Goal: Task Accomplishment & Management: Manage account settings

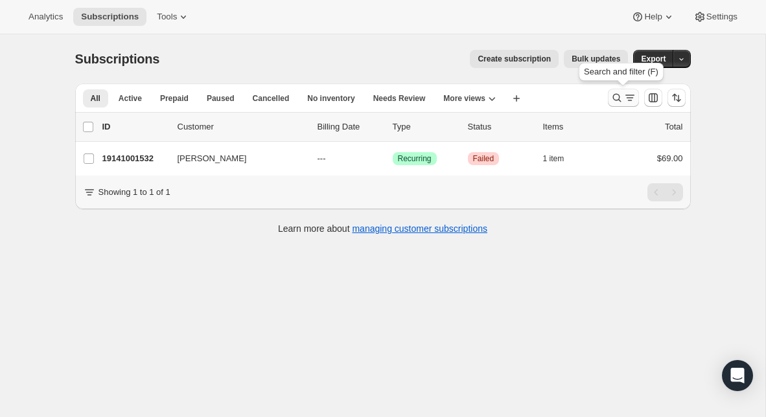
click at [616, 95] on icon "Search and filter results" at bounding box center [616, 97] width 13 height 13
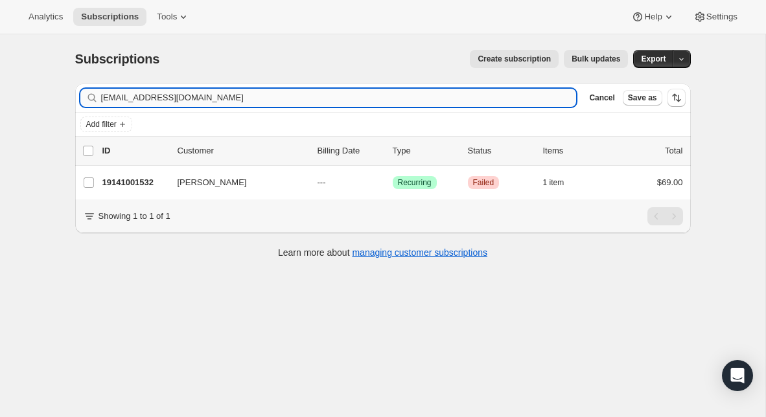
click at [246, 98] on input "[EMAIL_ADDRESS][DOMAIN_NAME]" at bounding box center [339, 98] width 476 height 18
type input "[EMAIL_ADDRESS][DOMAIN_NAME]"
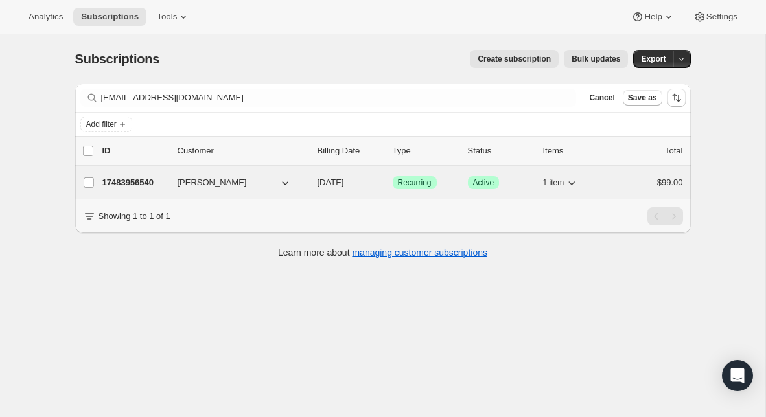
click at [113, 184] on p "17483956540" at bounding box center [134, 182] width 65 height 13
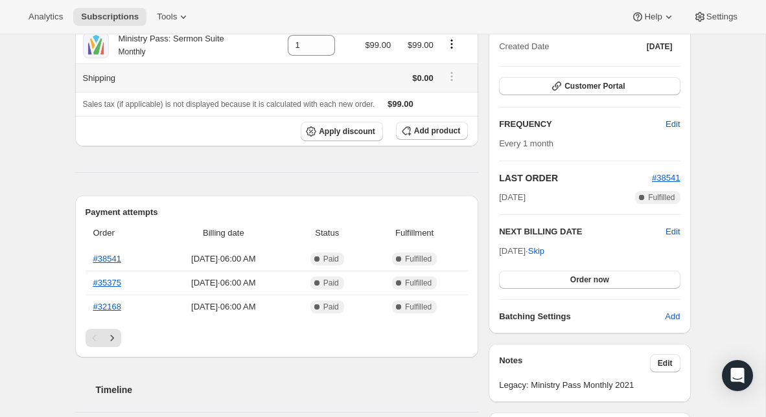
scroll to position [156, 0]
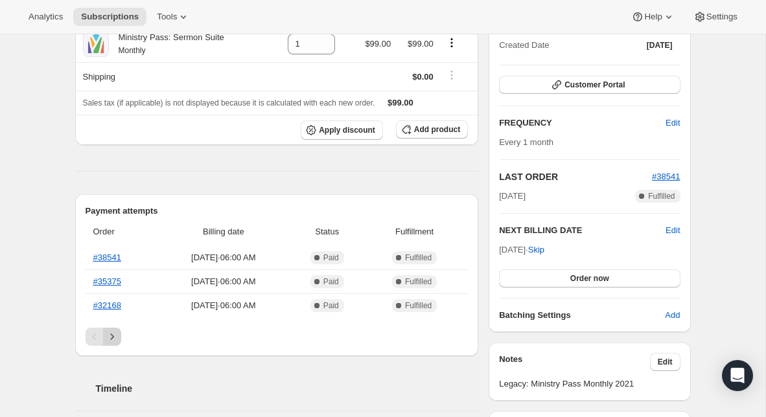
click at [110, 341] on icon "Next" at bounding box center [112, 336] width 13 height 13
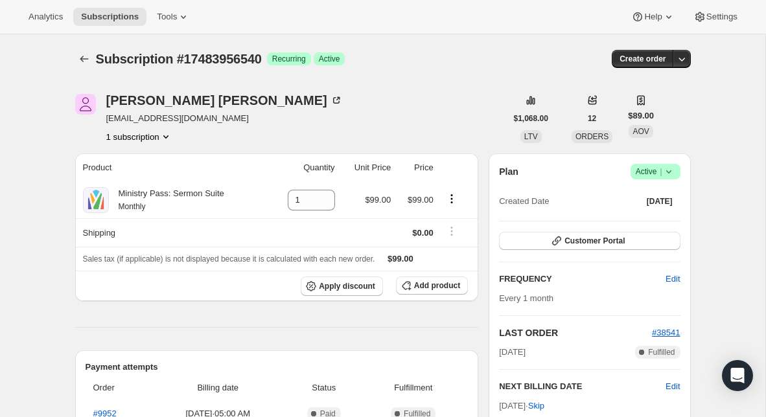
click at [671, 176] on icon at bounding box center [668, 171] width 13 height 13
click at [662, 216] on span "Cancel subscription" at bounding box center [651, 219] width 73 height 10
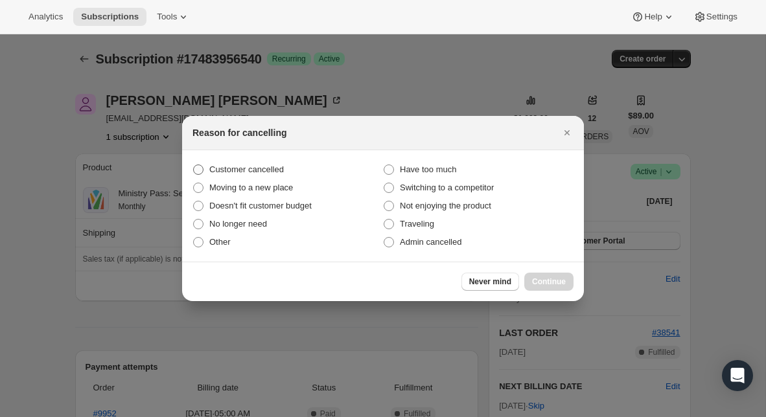
click at [274, 161] on label "Customer cancelled" at bounding box center [287, 170] width 191 height 18
click at [194, 165] on input "Customer cancelled" at bounding box center [193, 165] width 1 height 1
radio input "true"
click at [540, 276] on button "Continue" at bounding box center [548, 282] width 49 height 18
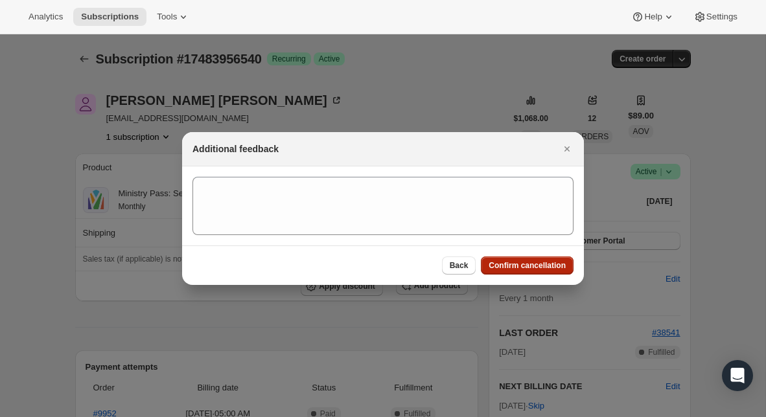
click at [540, 276] on div "Back Confirm cancellation" at bounding box center [383, 266] width 402 height 40
click at [529, 264] on span "Confirm cancellation" at bounding box center [527, 265] width 77 height 10
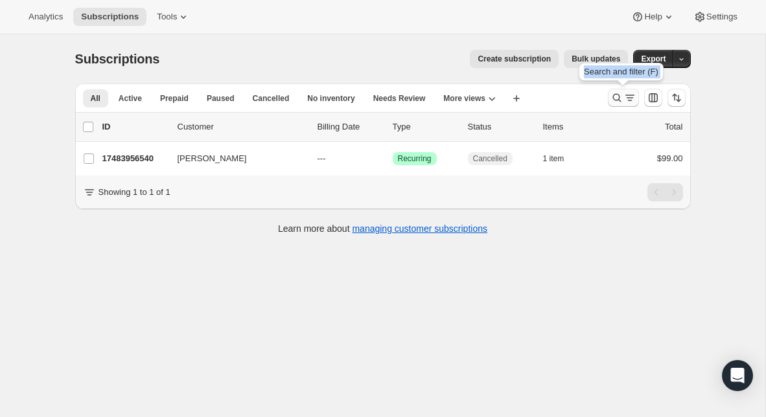
click at [614, 97] on icon "Search and filter results" at bounding box center [616, 97] width 13 height 13
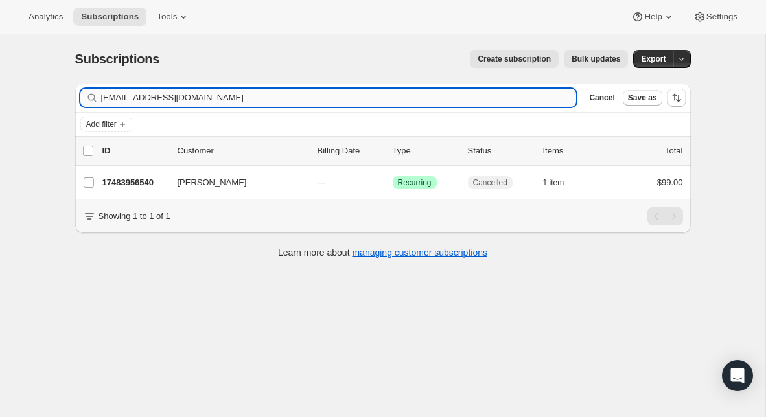
click at [250, 93] on input "[EMAIL_ADDRESS][DOMAIN_NAME]" at bounding box center [339, 98] width 476 height 18
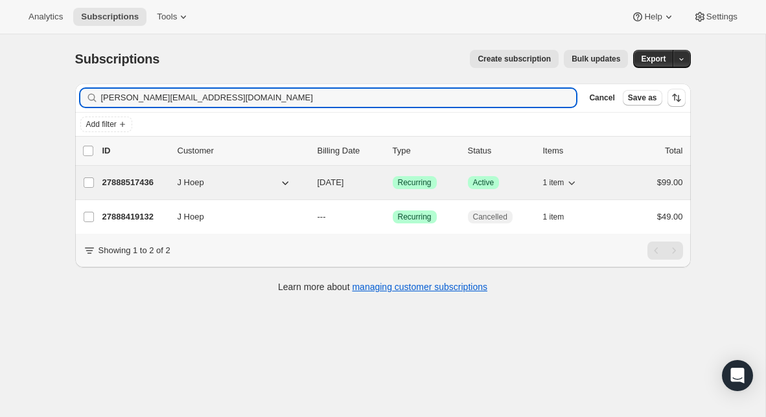
type input "[PERSON_NAME][EMAIL_ADDRESS][DOMAIN_NAME]"
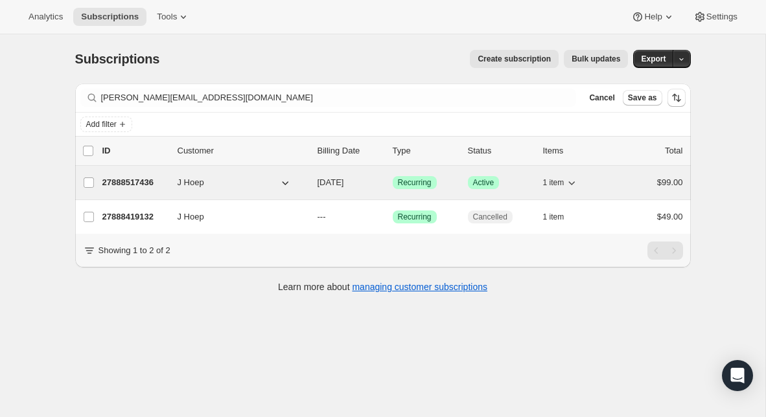
click at [153, 187] on p "27888517436" at bounding box center [134, 182] width 65 height 13
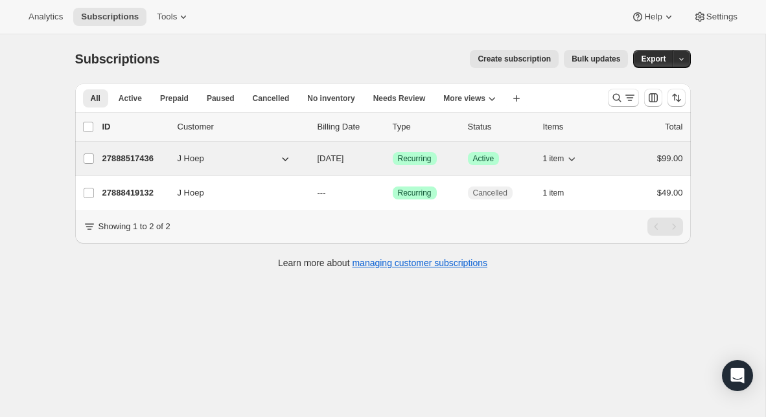
click at [132, 160] on p "27888517436" at bounding box center [134, 158] width 65 height 13
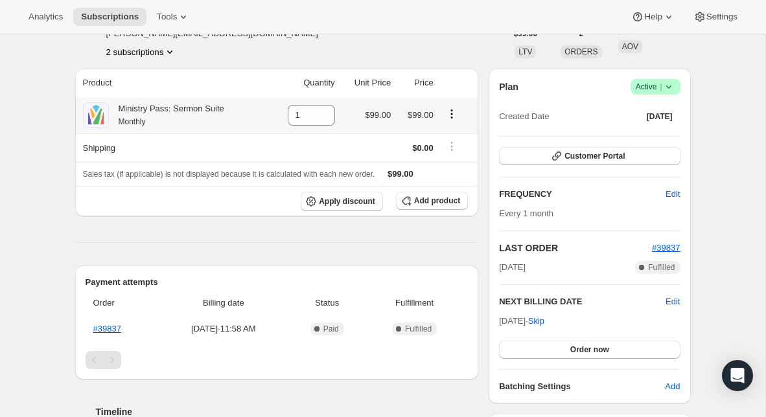
scroll to position [89, 0]
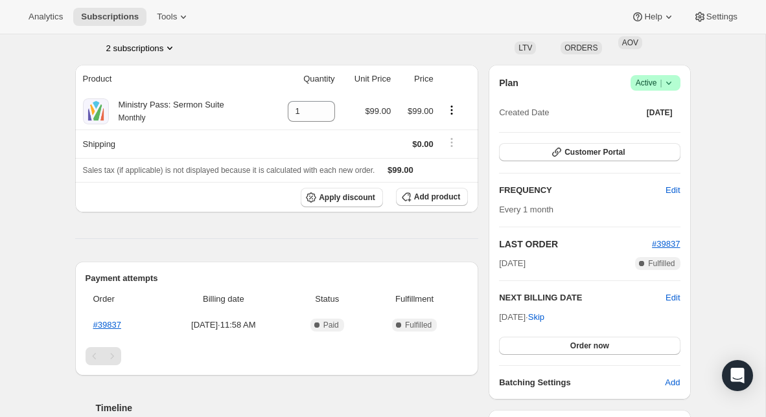
click at [669, 85] on icon at bounding box center [668, 82] width 13 height 13
click at [640, 133] on span "Cancel subscription" at bounding box center [651, 131] width 73 height 10
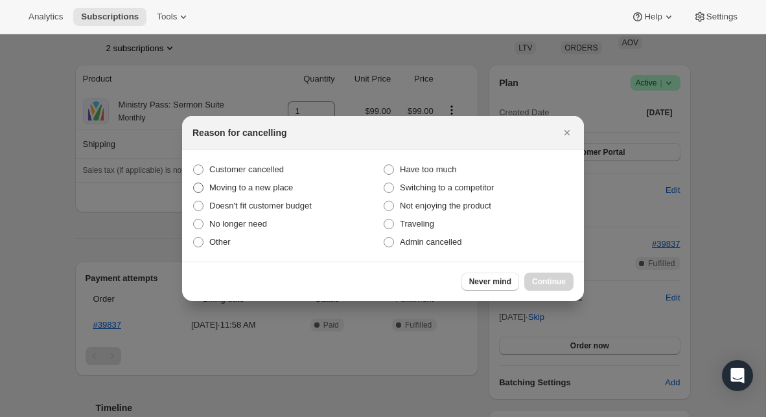
click at [250, 181] on span "Moving to a new place" at bounding box center [251, 187] width 84 height 13
click at [194, 183] on input "Moving to a new place" at bounding box center [193, 183] width 1 height 1
radio input "true"
click at [251, 175] on span "Customer cancelled" at bounding box center [246, 169] width 75 height 13
click at [194, 165] on input "Customer cancelled" at bounding box center [193, 165] width 1 height 1
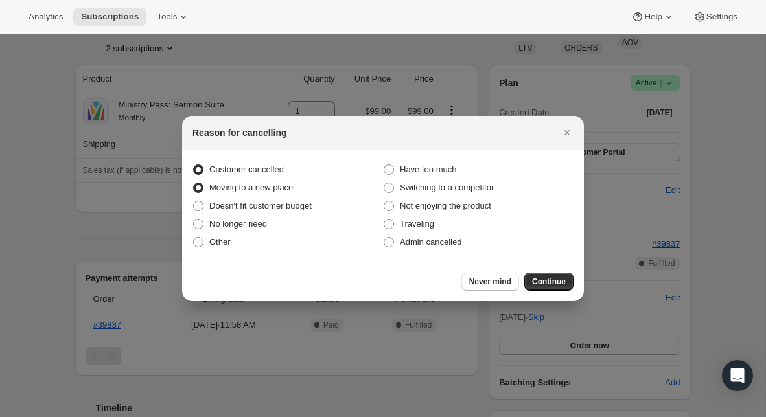
radio input "true"
radio input "false"
click at [548, 281] on span "Continue" at bounding box center [549, 282] width 34 height 10
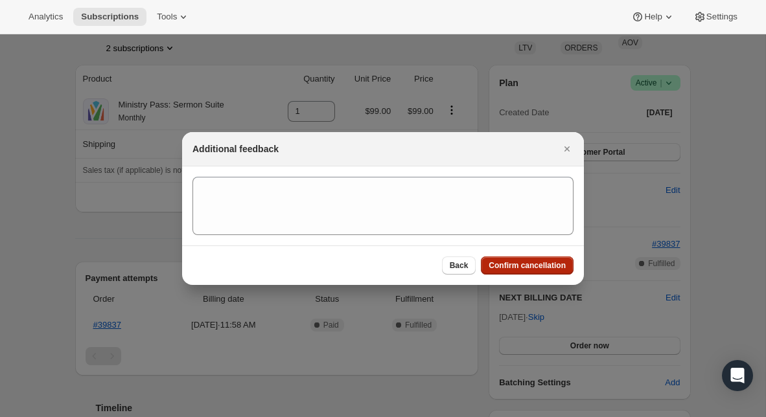
click at [543, 273] on button "Confirm cancellation" at bounding box center [527, 266] width 93 height 18
